Goal: Information Seeking & Learning: Learn about a topic

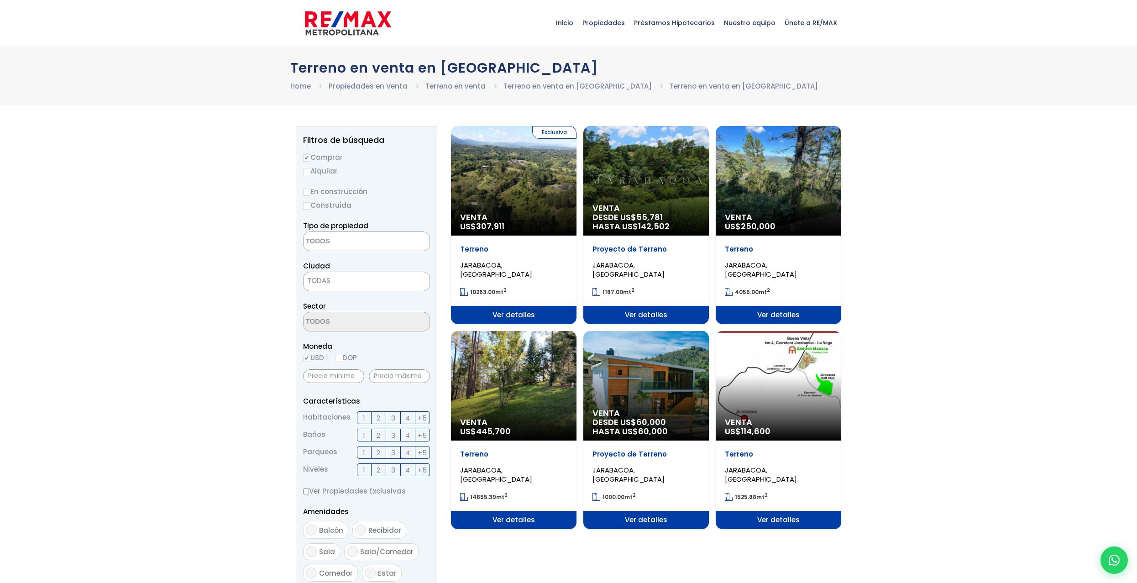
select select
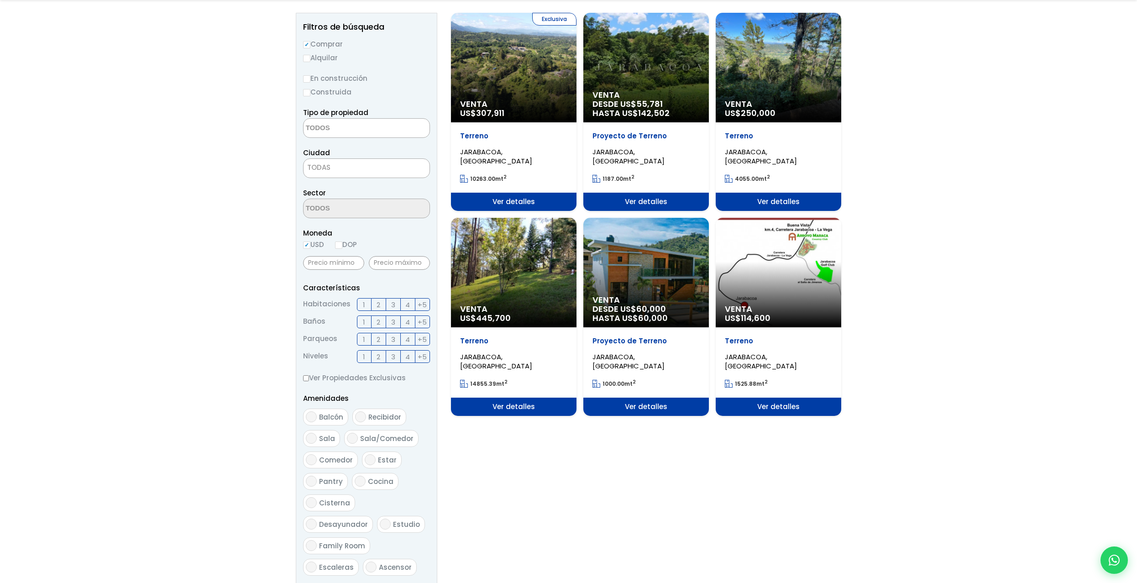
scroll to position [137, 0]
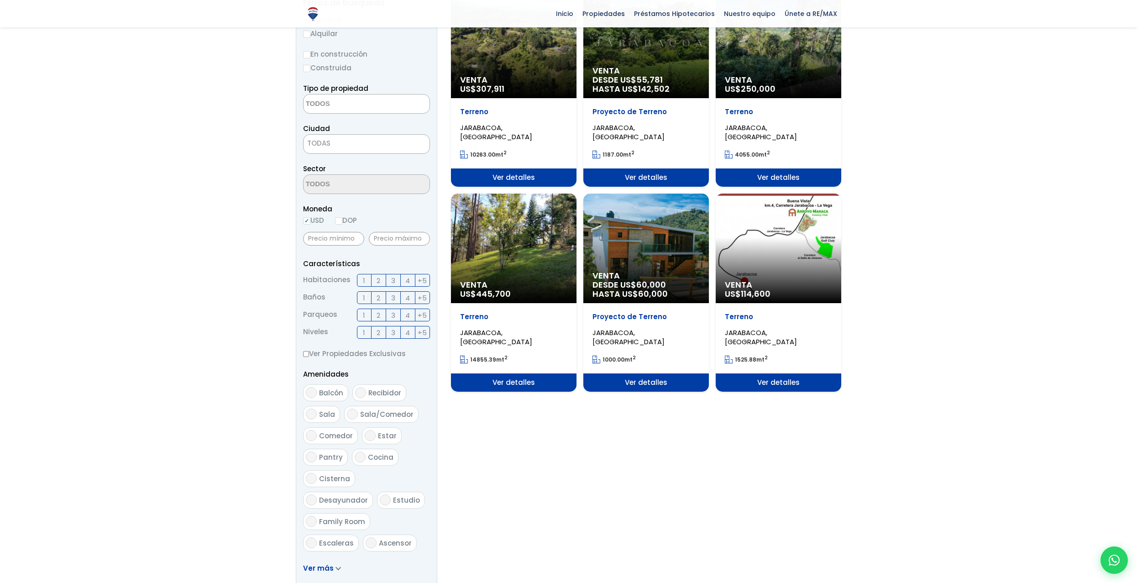
click at [531, 246] on div "Venta US$ 445,700" at bounding box center [514, 249] width 126 height 110
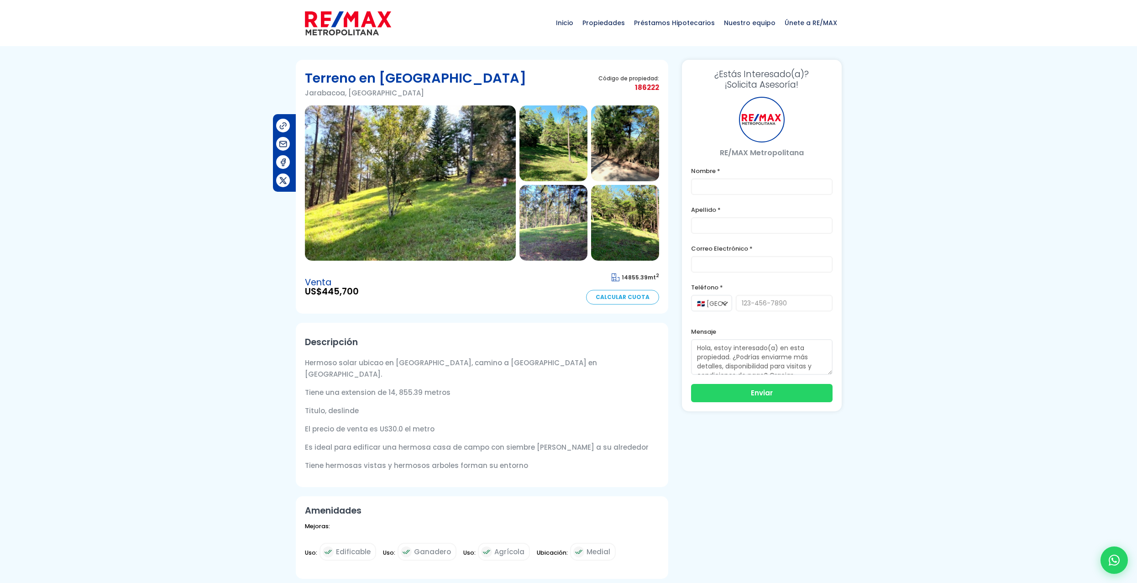
click at [463, 198] on img at bounding box center [410, 182] width 211 height 155
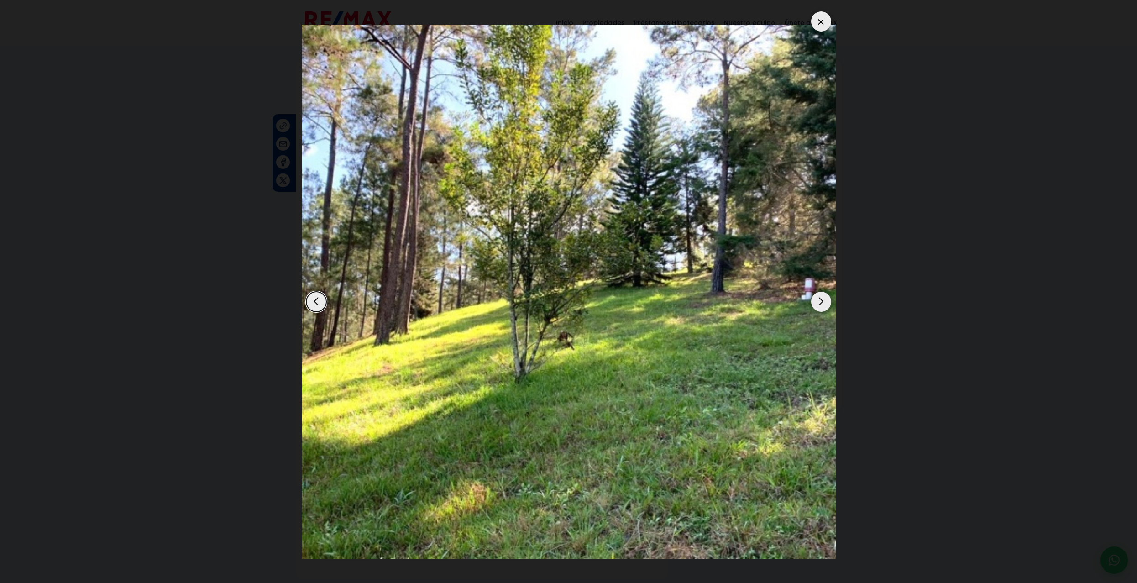
click at [820, 302] on div "Next slide" at bounding box center [821, 302] width 20 height 20
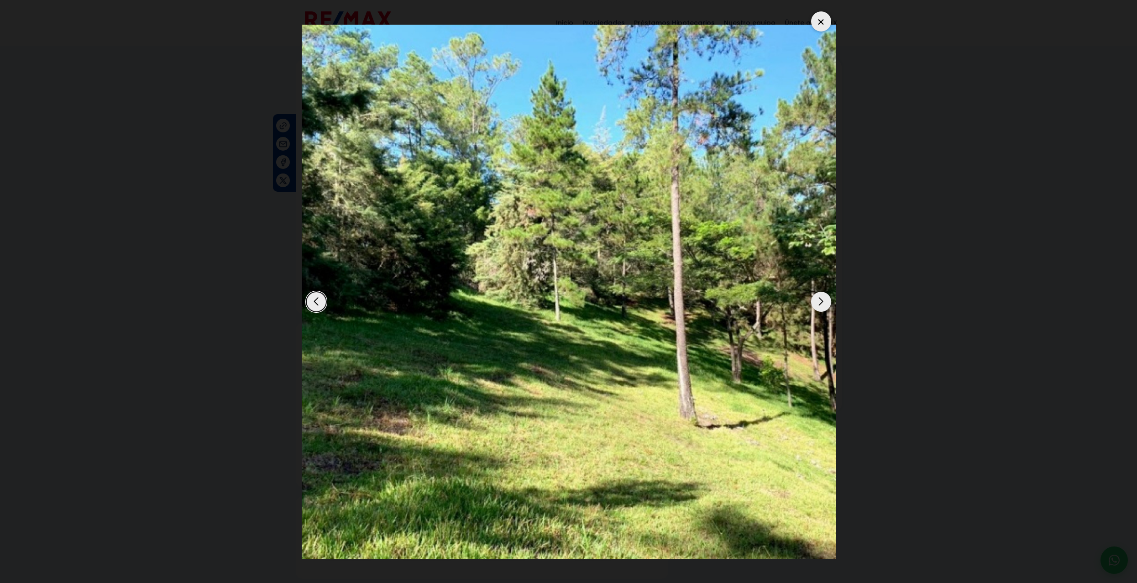
click at [820, 302] on div "Next slide" at bounding box center [821, 302] width 20 height 20
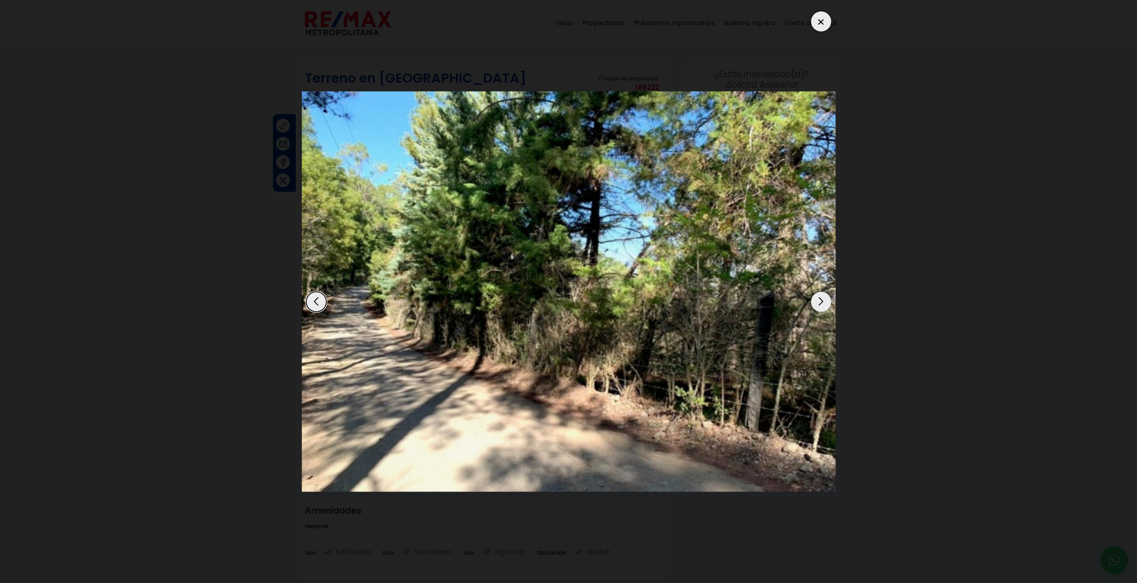
click at [820, 302] on div "Next slide" at bounding box center [821, 302] width 20 height 20
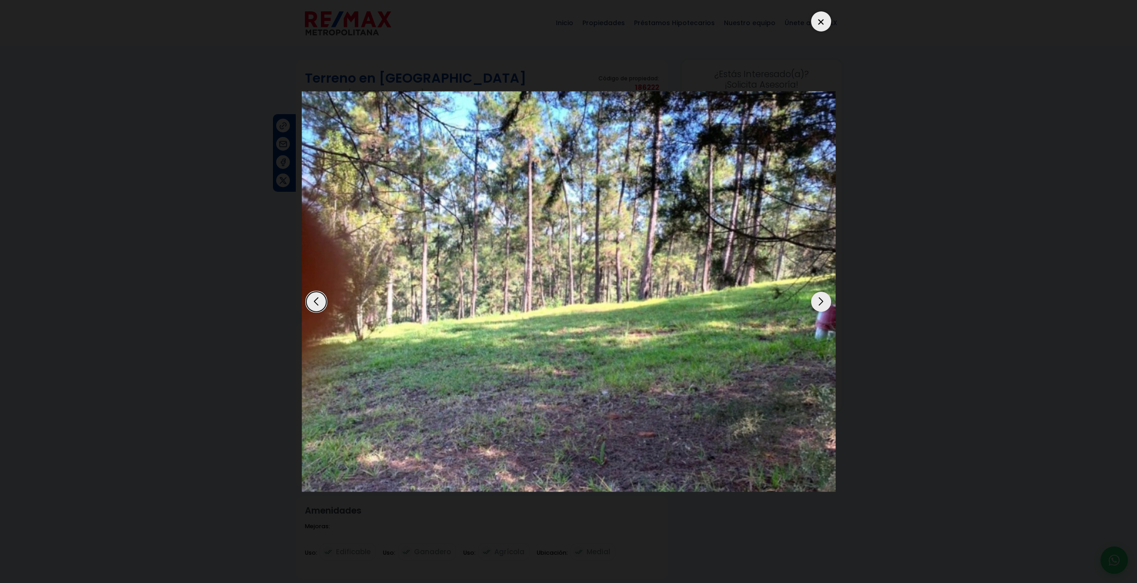
click at [820, 302] on div "Next slide" at bounding box center [821, 302] width 20 height 20
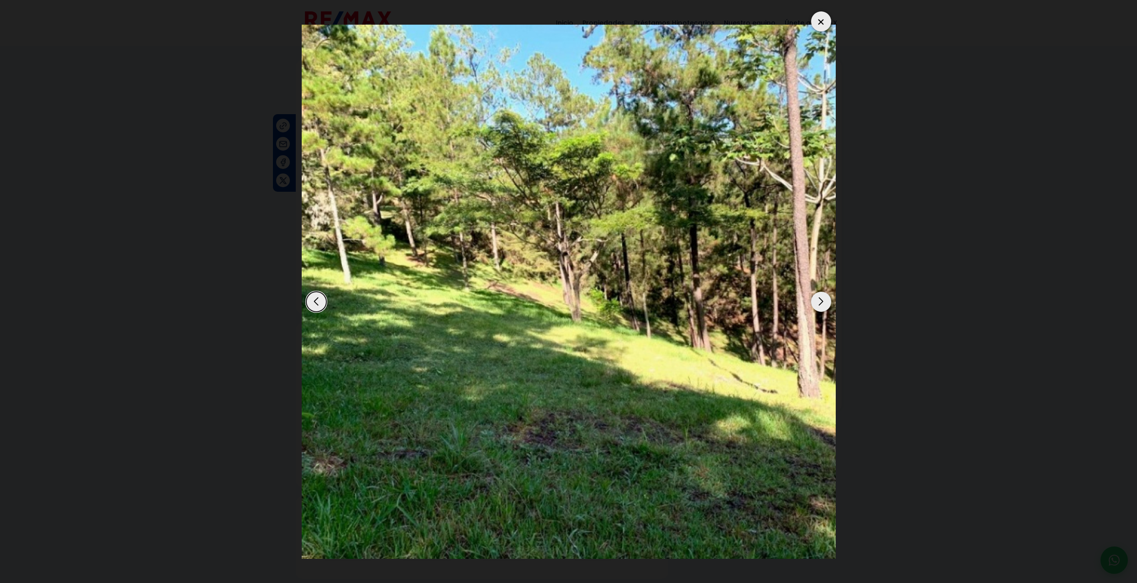
click at [820, 302] on div "Next slide" at bounding box center [821, 302] width 20 height 20
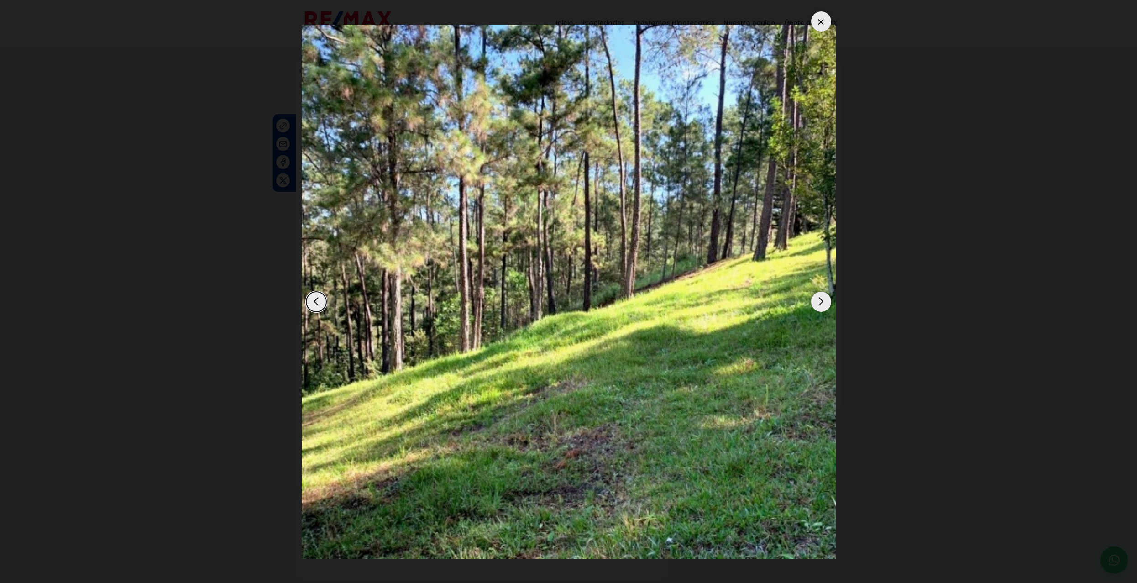
click at [820, 302] on div "Next slide" at bounding box center [821, 302] width 20 height 20
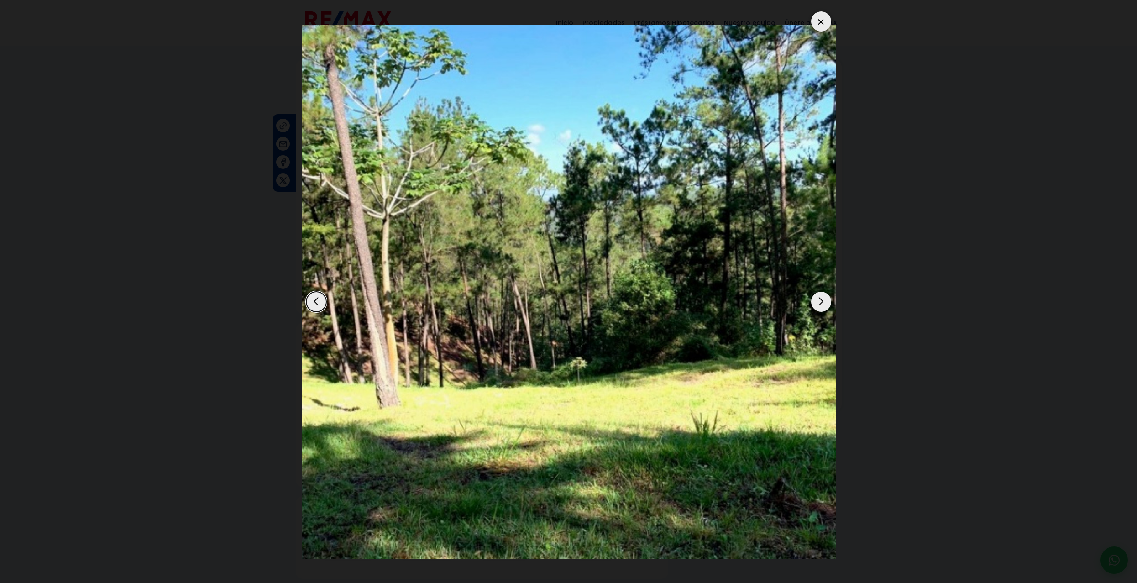
click at [832, 18] on div "7 / 7" at bounding box center [569, 291] width 534 height 569
click at [822, 23] on div at bounding box center [821, 21] width 20 height 20
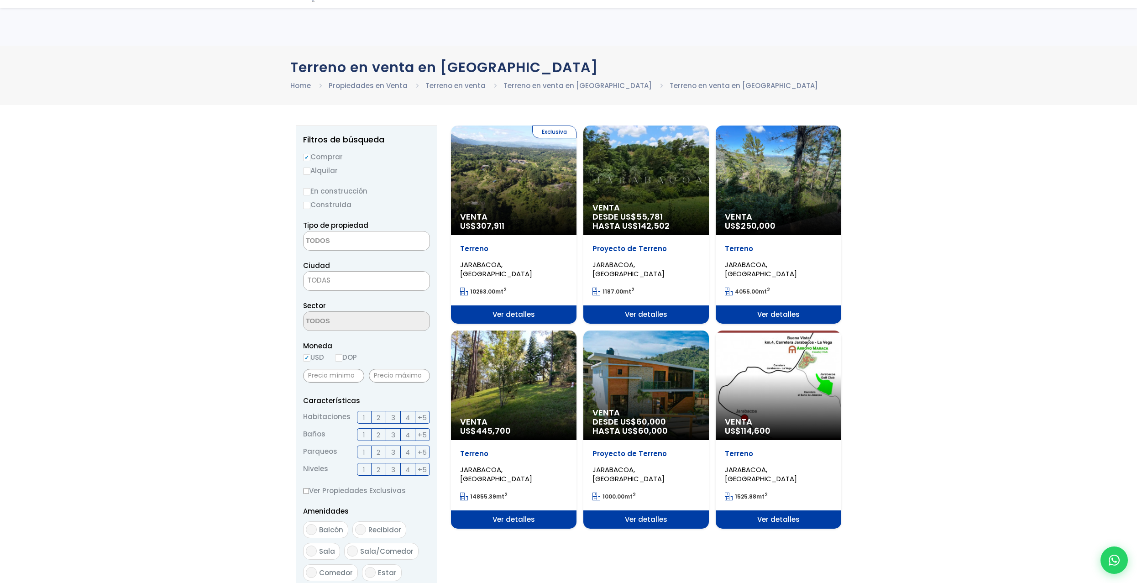
select select
click at [583, 382] on div "Venta DESDE US$ 60,000 HASTA US$ 60,000" at bounding box center [646, 386] width 126 height 110
select select
